Goal: Information Seeking & Learning: Find specific fact

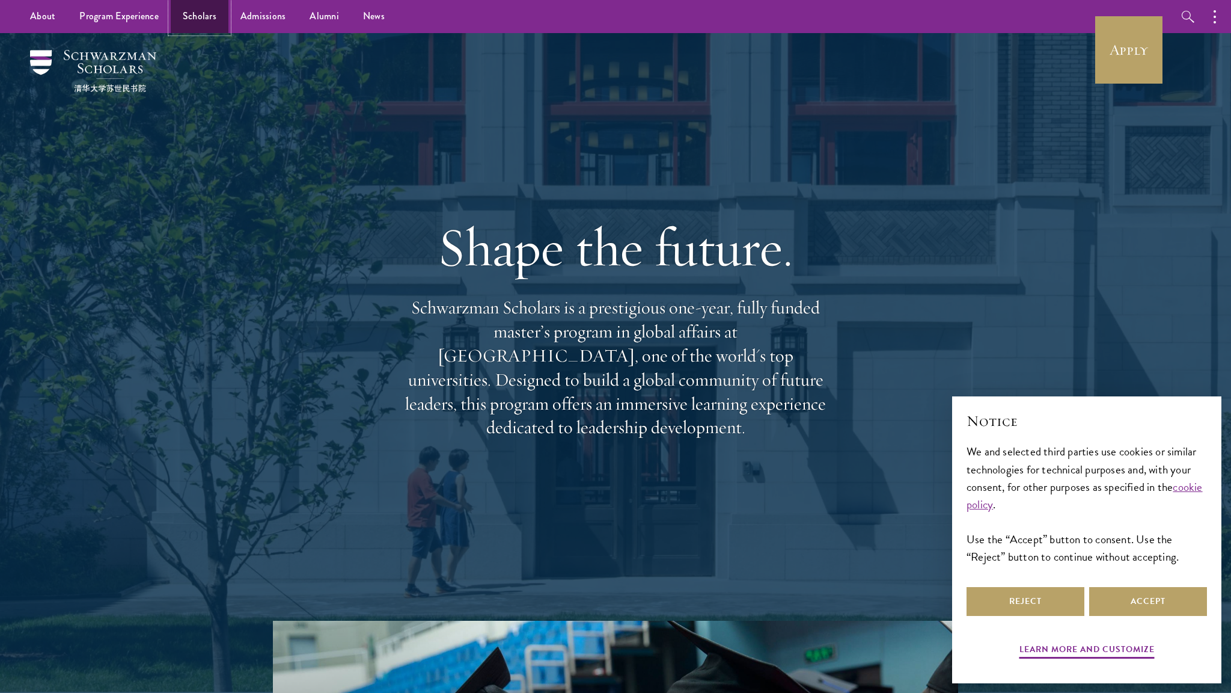
click at [194, 20] on link "Scholars" at bounding box center [200, 16] width 58 height 33
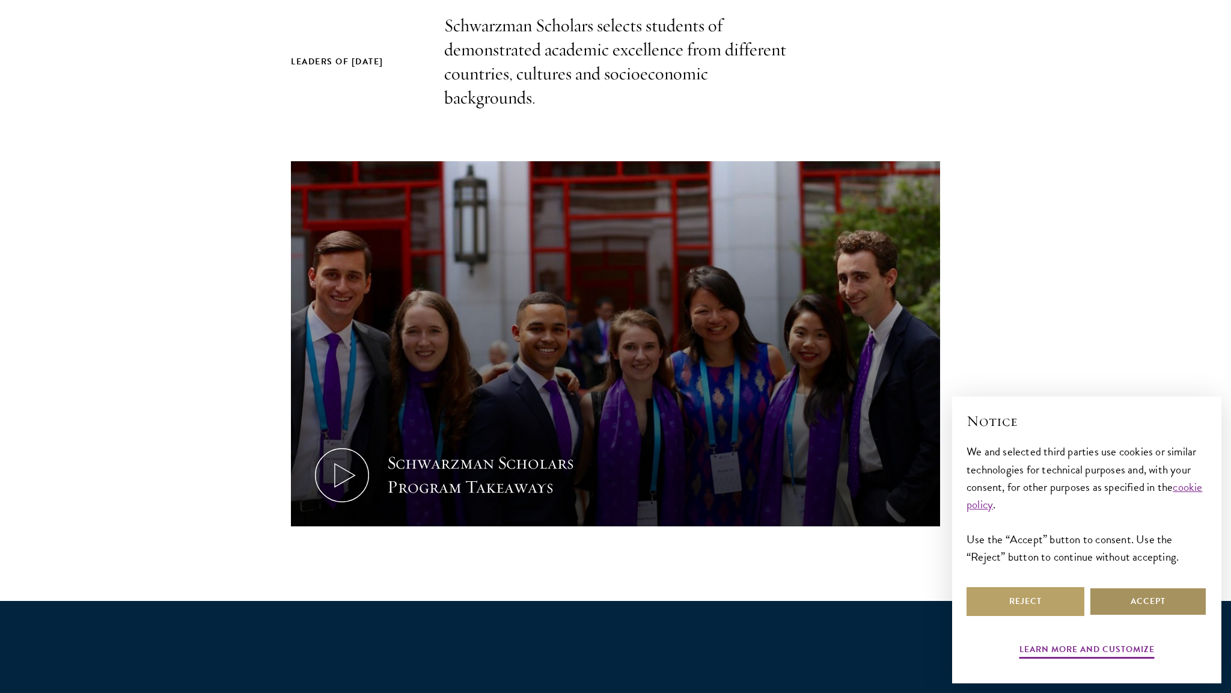
click at [1133, 596] on button "Accept" at bounding box center [1149, 601] width 118 height 29
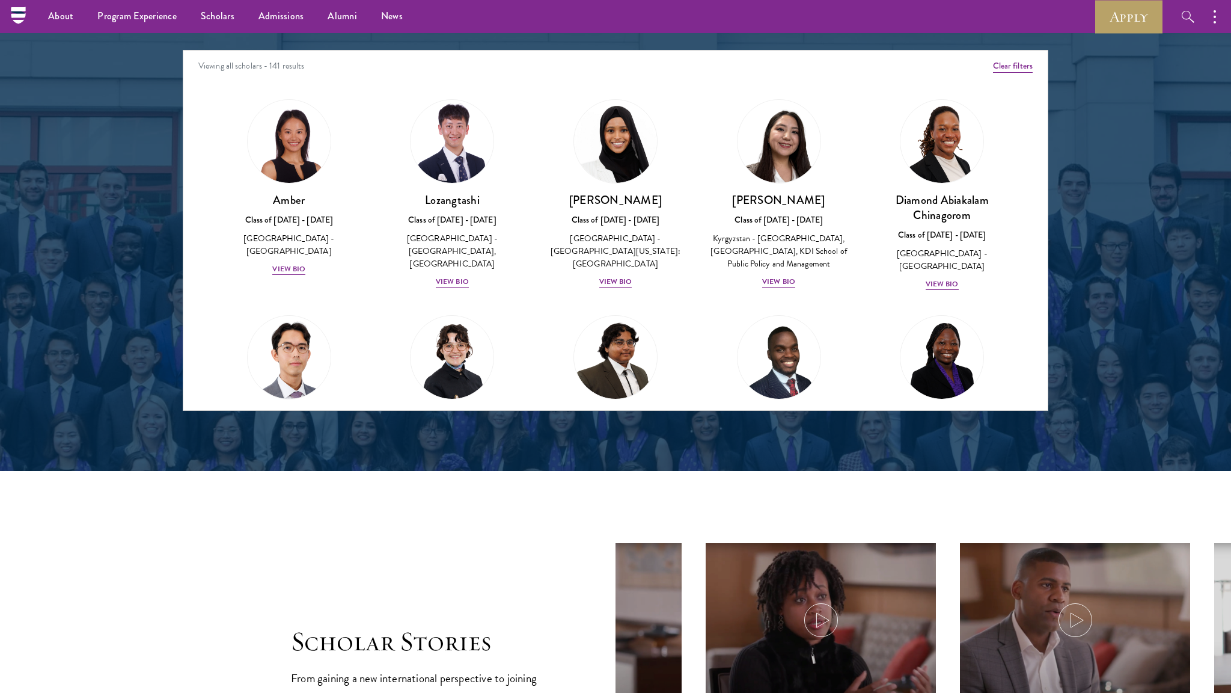
scroll to position [1367, 0]
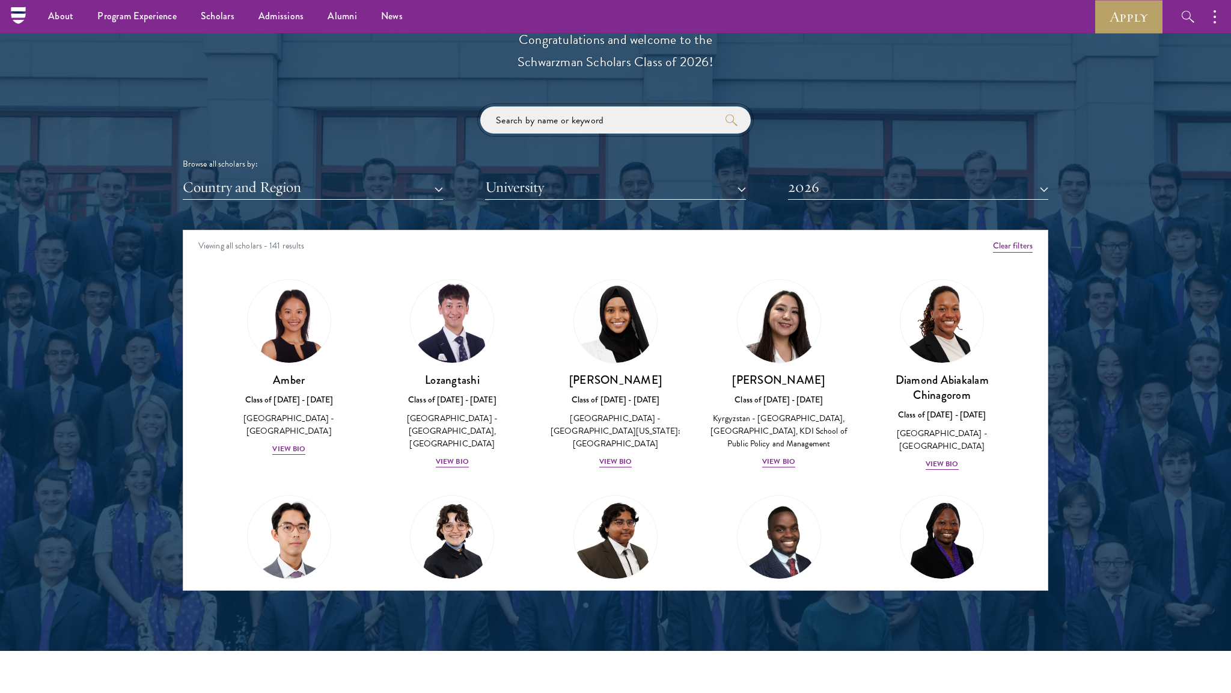
click at [617, 126] on input "search" at bounding box center [615, 119] width 271 height 27
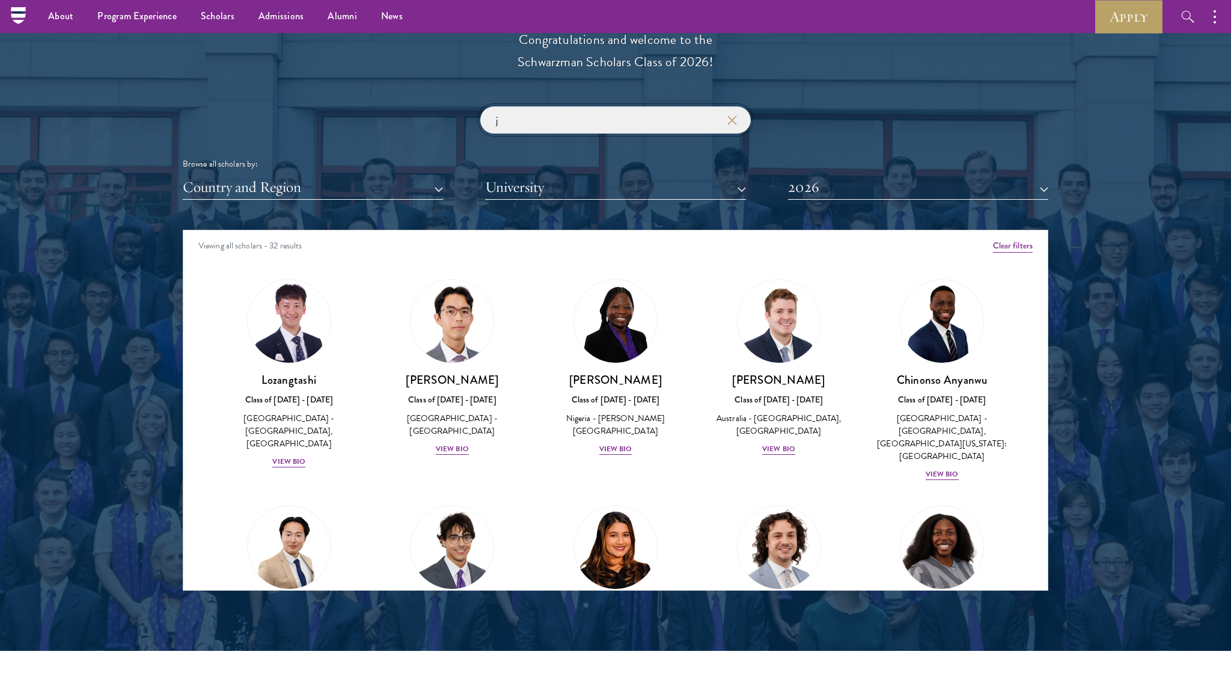
click at [542, 123] on input "j" at bounding box center [615, 119] width 271 height 27
click at [547, 126] on input "j" at bounding box center [615, 119] width 271 height 27
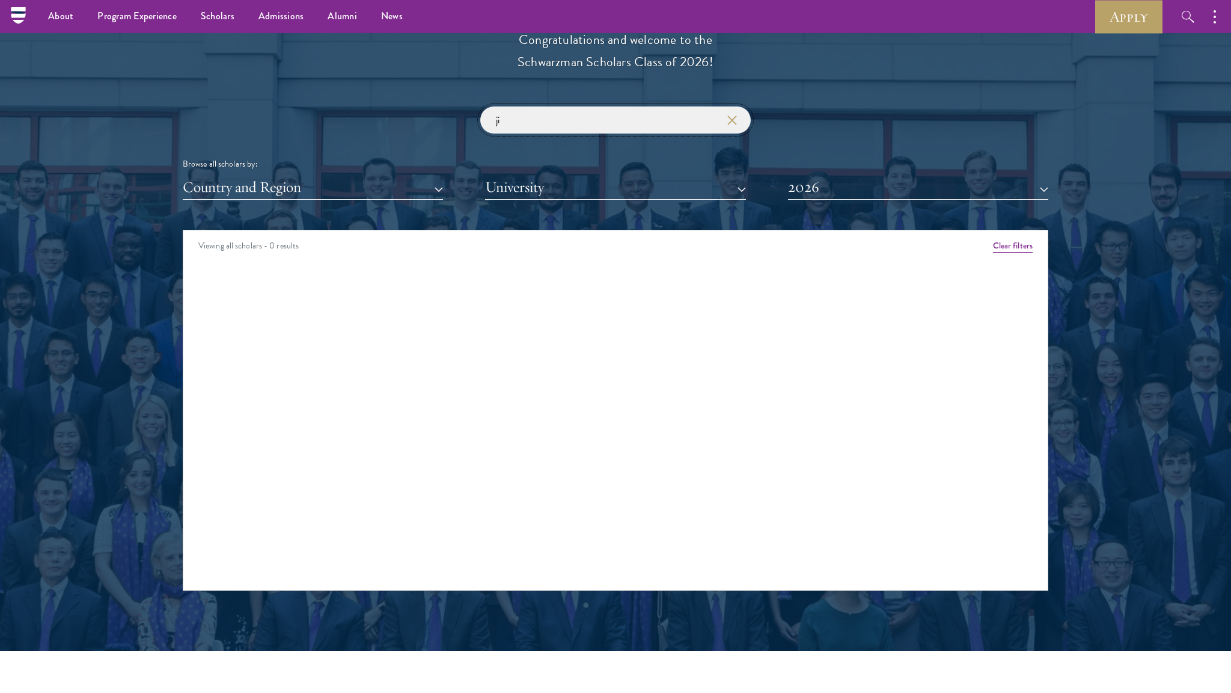
type input "j"
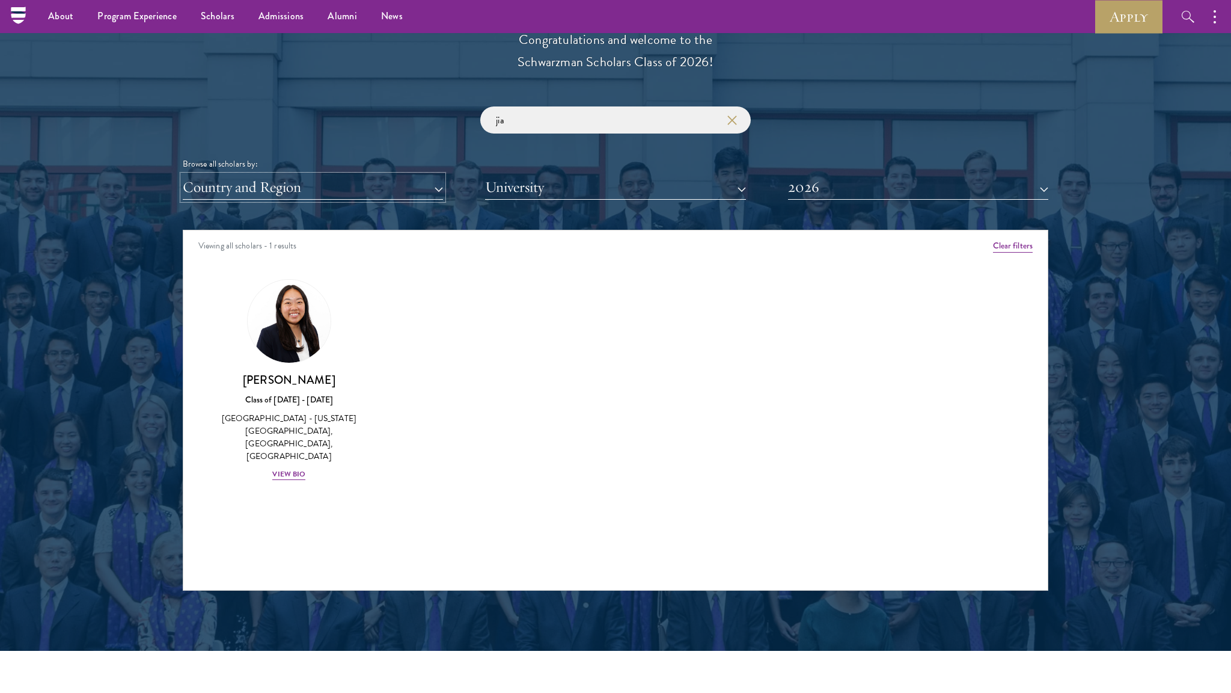
click at [406, 190] on button "Country and Region" at bounding box center [313, 187] width 260 height 25
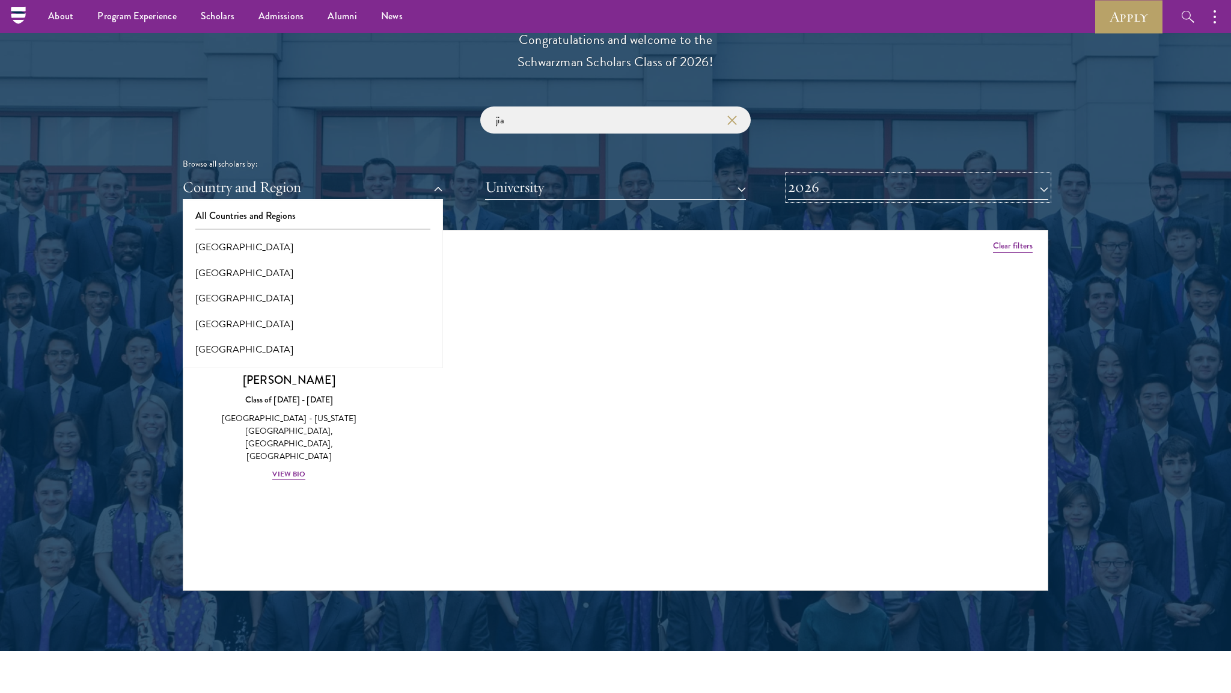
click at [924, 182] on button "2026" at bounding box center [918, 187] width 260 height 25
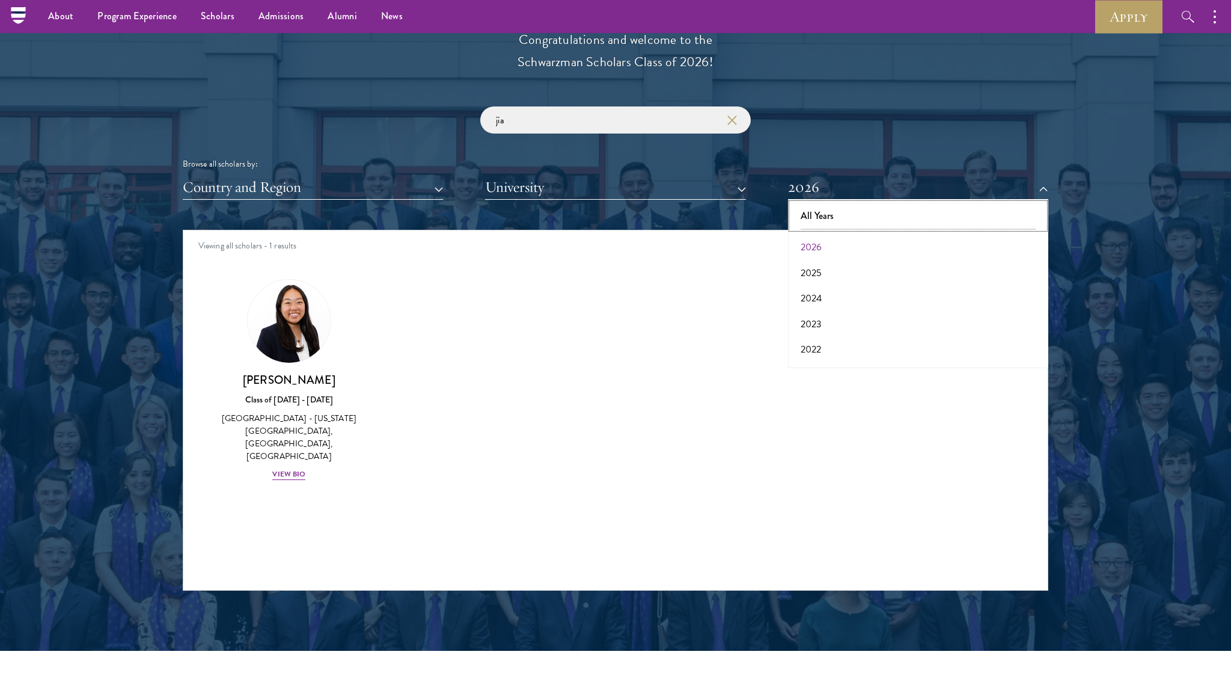
click at [903, 221] on button "All Years" at bounding box center [918, 215] width 253 height 25
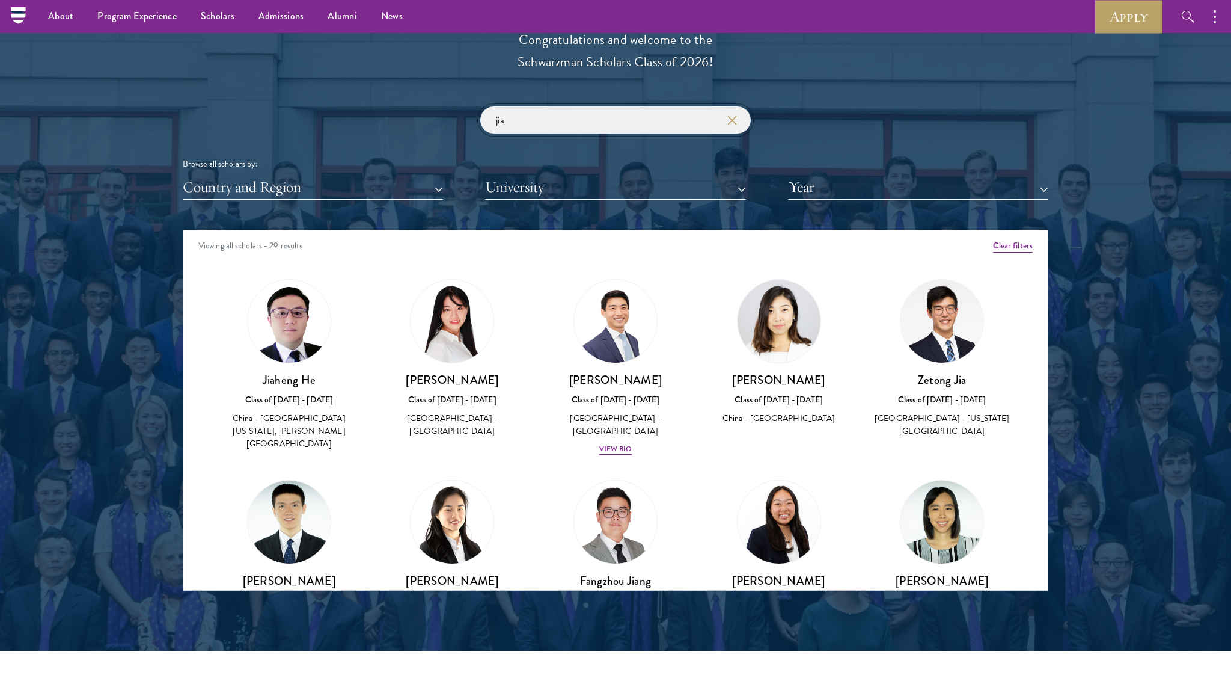
click at [606, 130] on input "jia" at bounding box center [615, 119] width 271 height 27
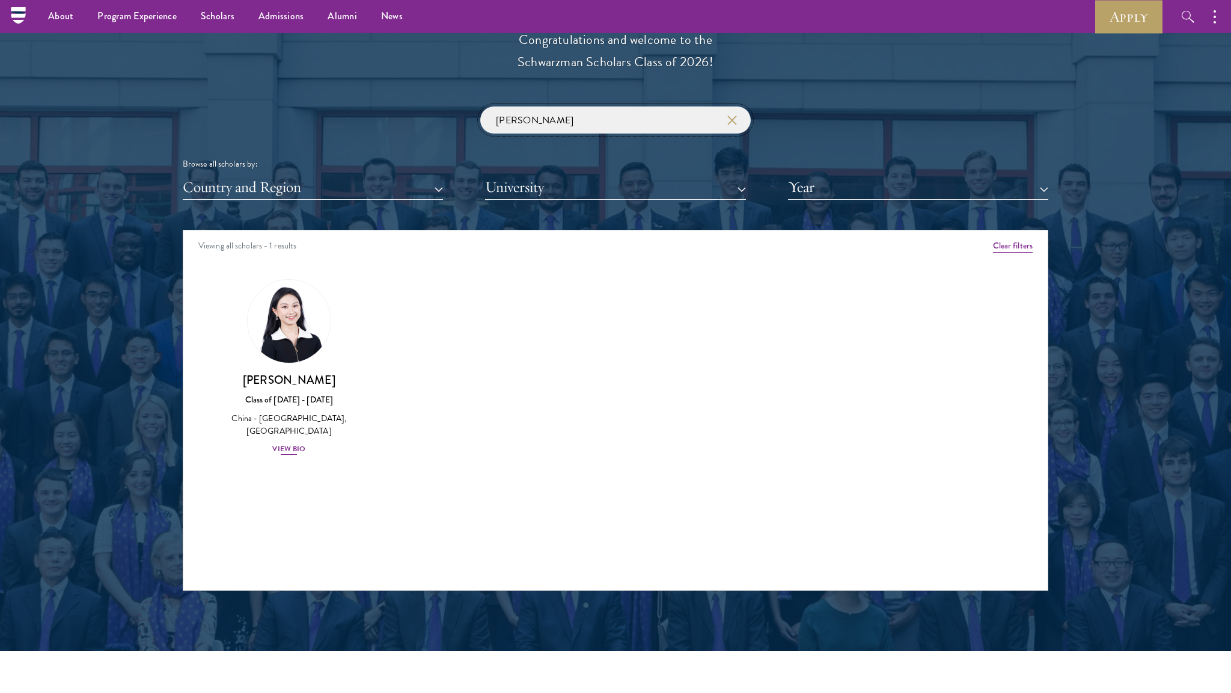
type input "jia li"
click at [268, 342] on img at bounding box center [289, 320] width 91 height 91
